Goal: Task Accomplishment & Management: Manage account settings

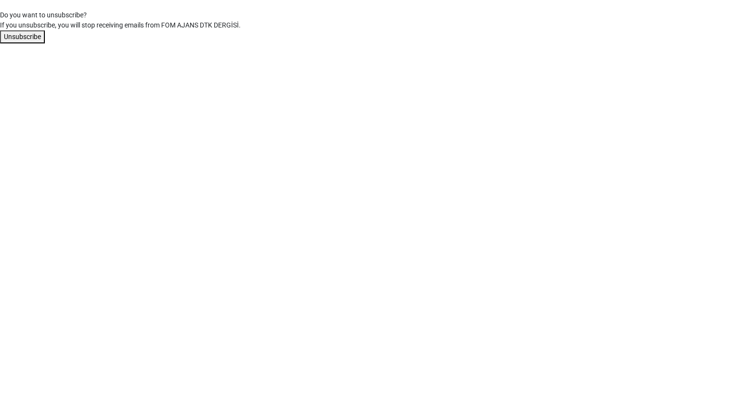
drag, startPoint x: 0, startPoint y: 0, endPoint x: 37, endPoint y: 38, distance: 52.6
click at [37, 38] on button "Unsubscribe" at bounding box center [22, 36] width 45 height 13
click at [21, 37] on button "Unsubscribe" at bounding box center [22, 36] width 45 height 13
